Goal: Task Accomplishment & Management: Use online tool/utility

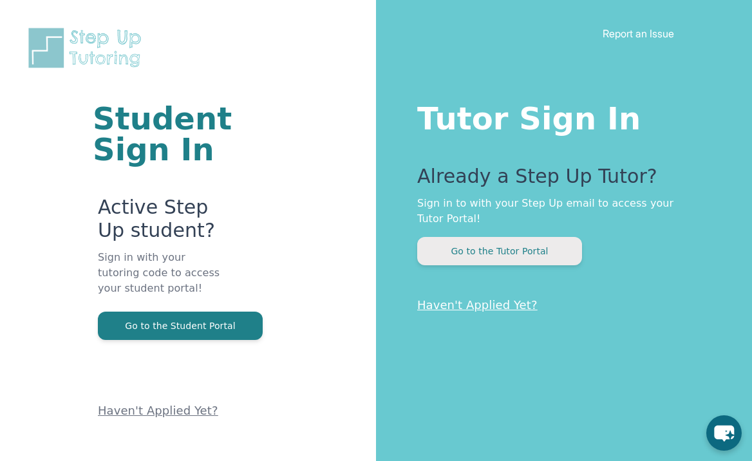
click at [482, 250] on button "Go to the Tutor Portal" at bounding box center [499, 251] width 165 height 28
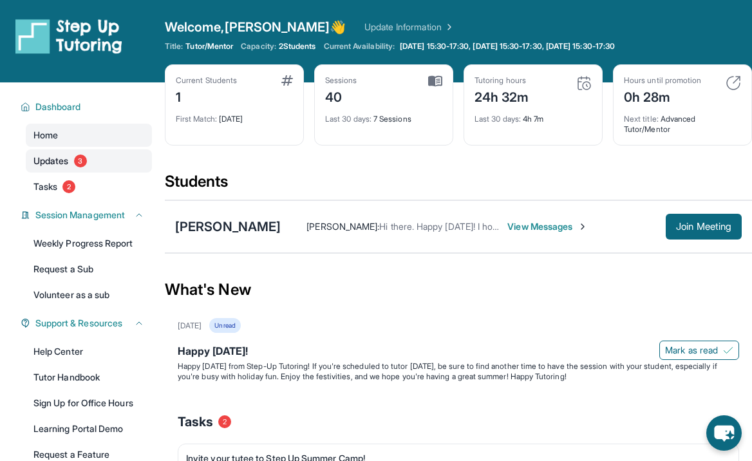
click at [48, 161] on span "Updates" at bounding box center [50, 161] width 35 height 13
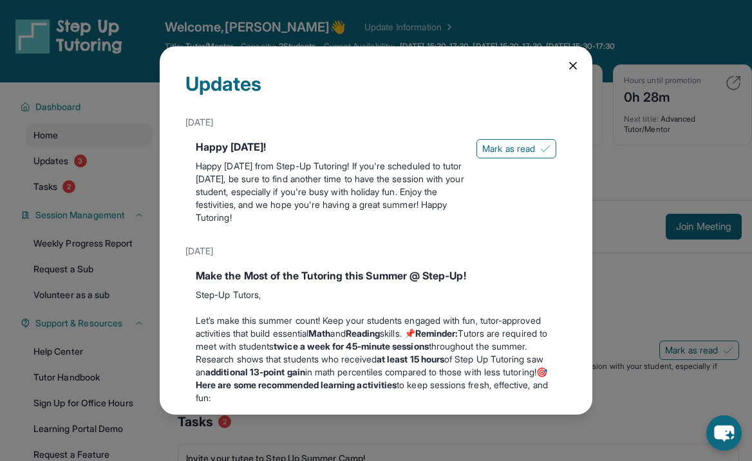
click at [570, 66] on icon at bounding box center [573, 65] width 13 height 13
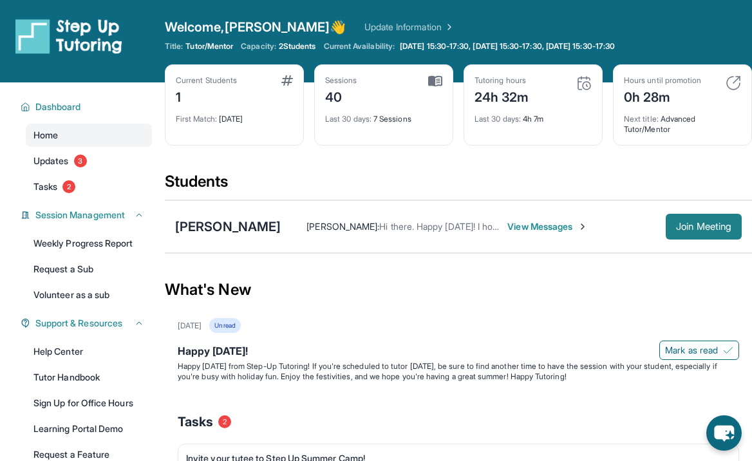
click at [702, 225] on span "Join Meeting" at bounding box center [703, 227] width 55 height 8
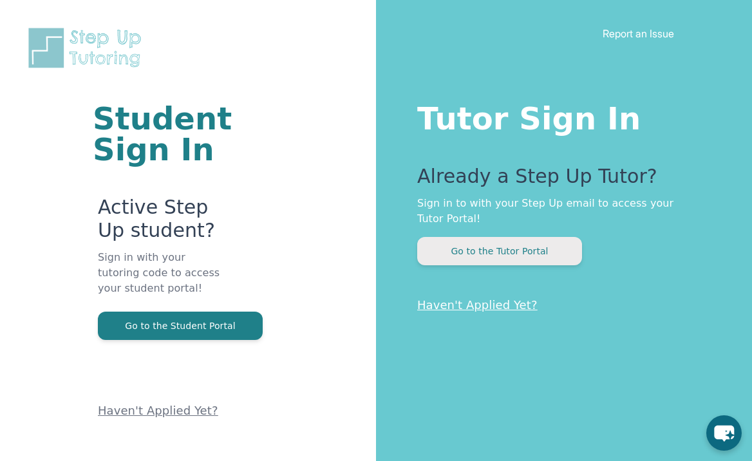
click at [507, 252] on button "Go to the Tutor Portal" at bounding box center [499, 251] width 165 height 28
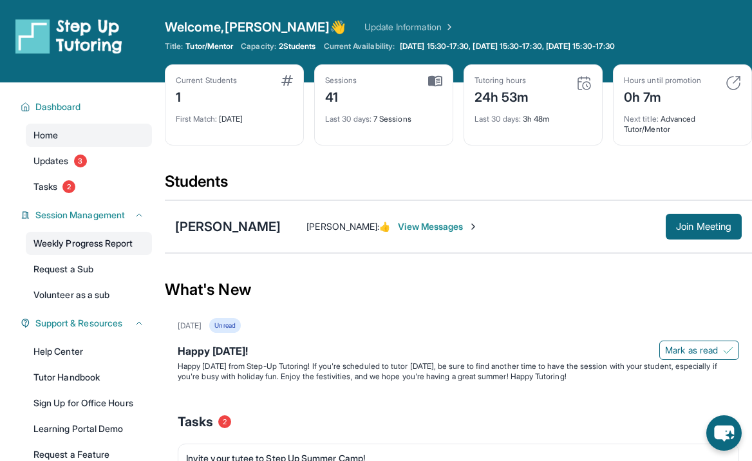
click at [82, 245] on link "Weekly Progress Report" at bounding box center [89, 243] width 126 height 23
